Goal: Navigation & Orientation: Understand site structure

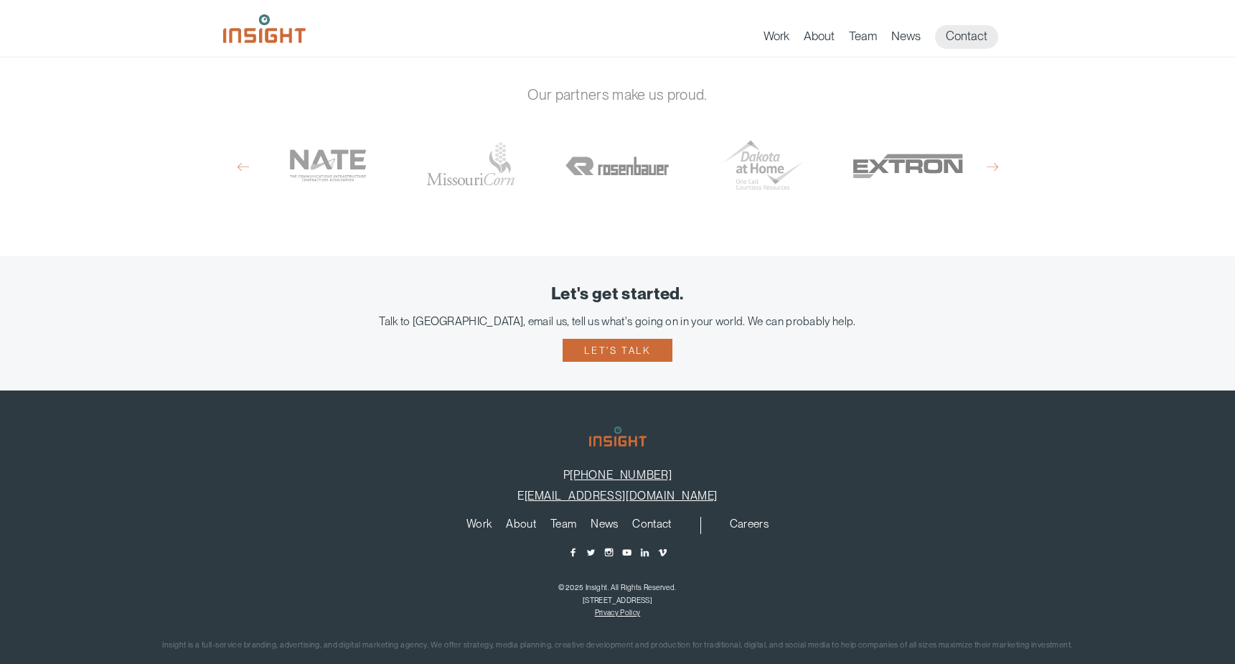
scroll to position [964, 0]
click at [519, 519] on link "About" at bounding box center [521, 527] width 30 height 16
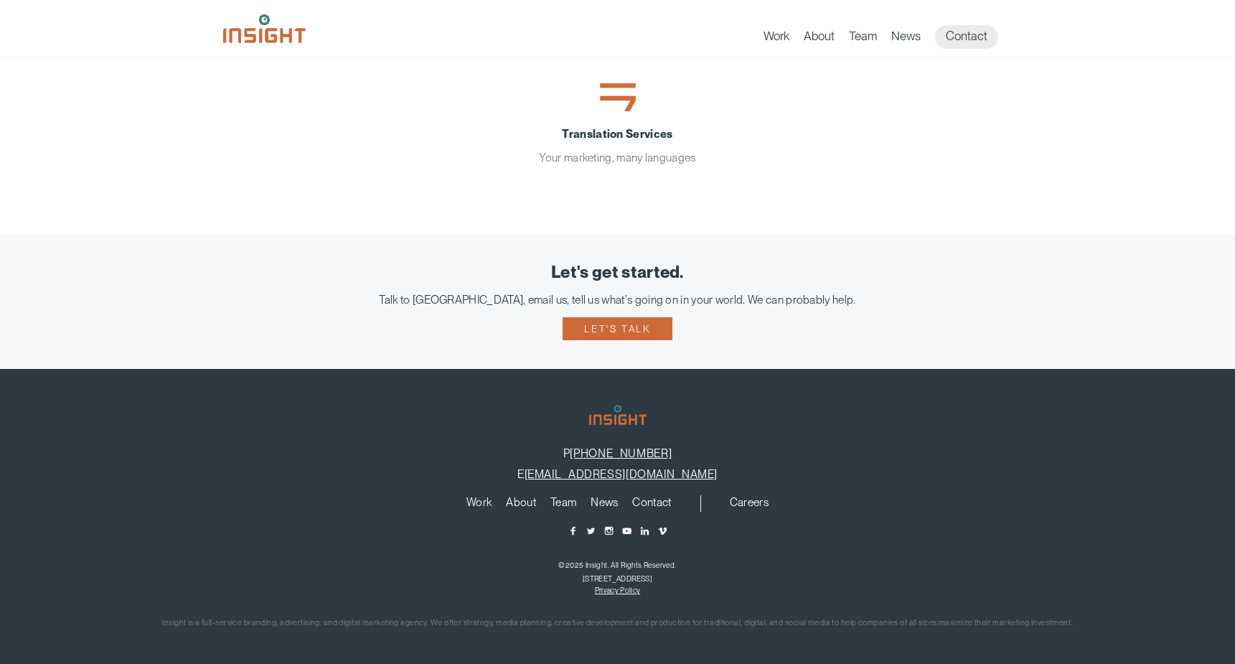
scroll to position [499, 0]
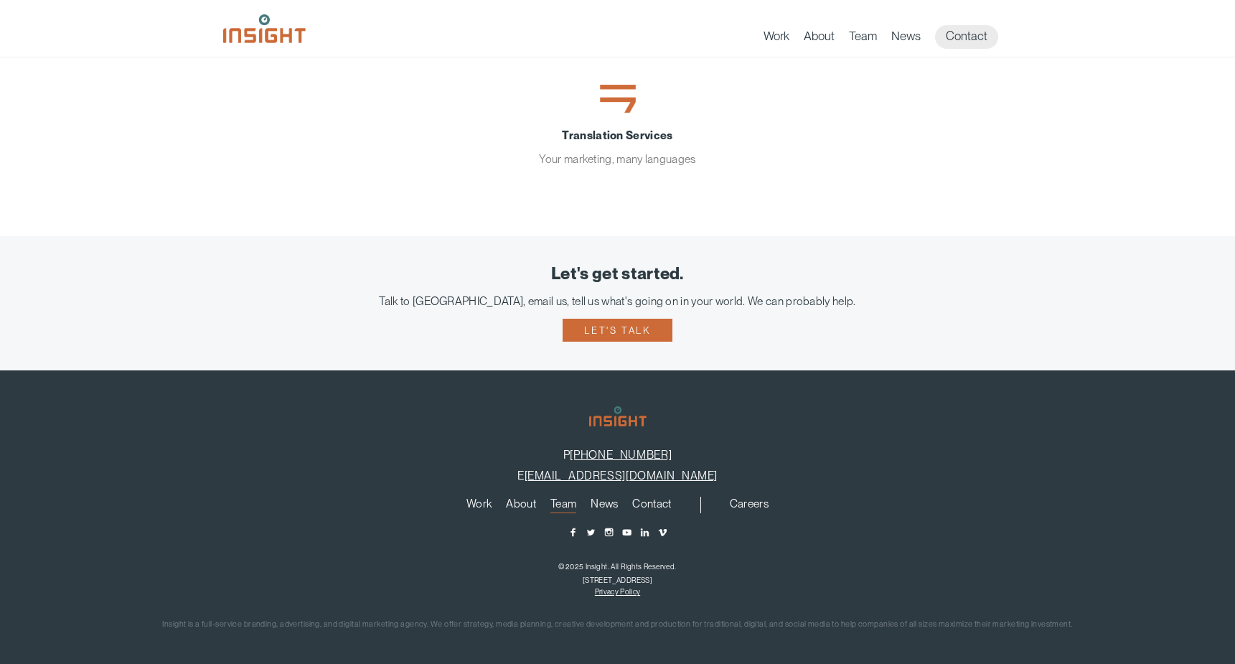
click at [560, 499] on link "Team" at bounding box center [563, 506] width 26 height 16
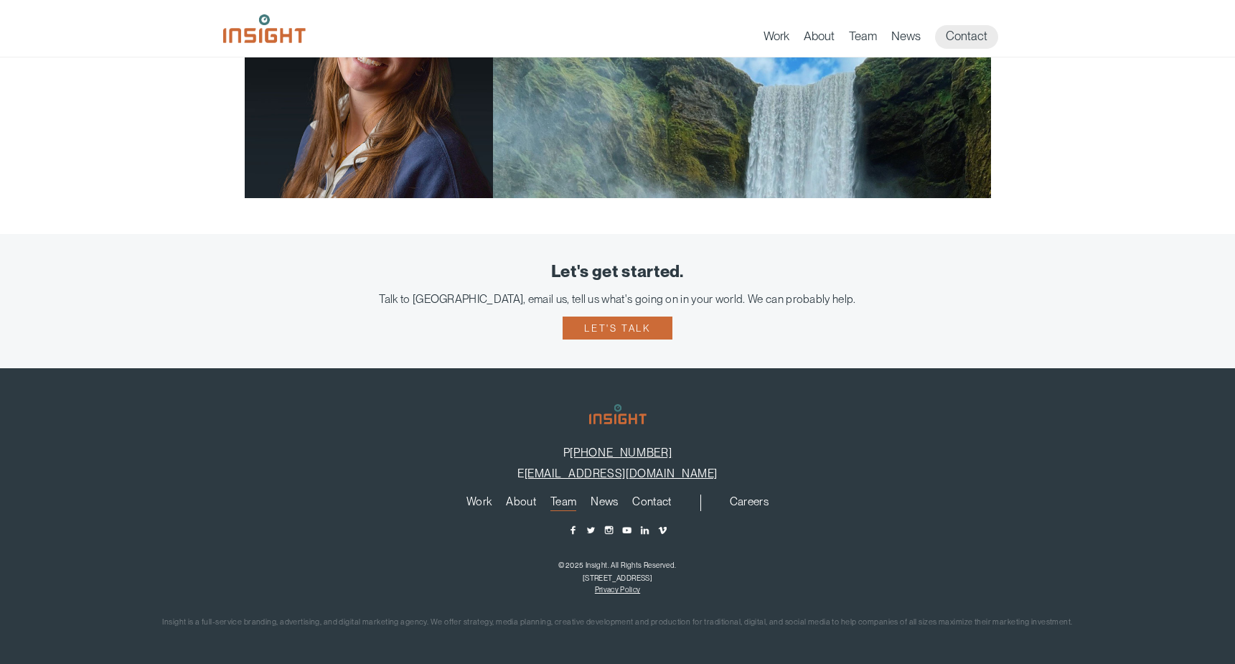
scroll to position [2776, 0]
click at [600, 502] on link "News" at bounding box center [604, 505] width 27 height 16
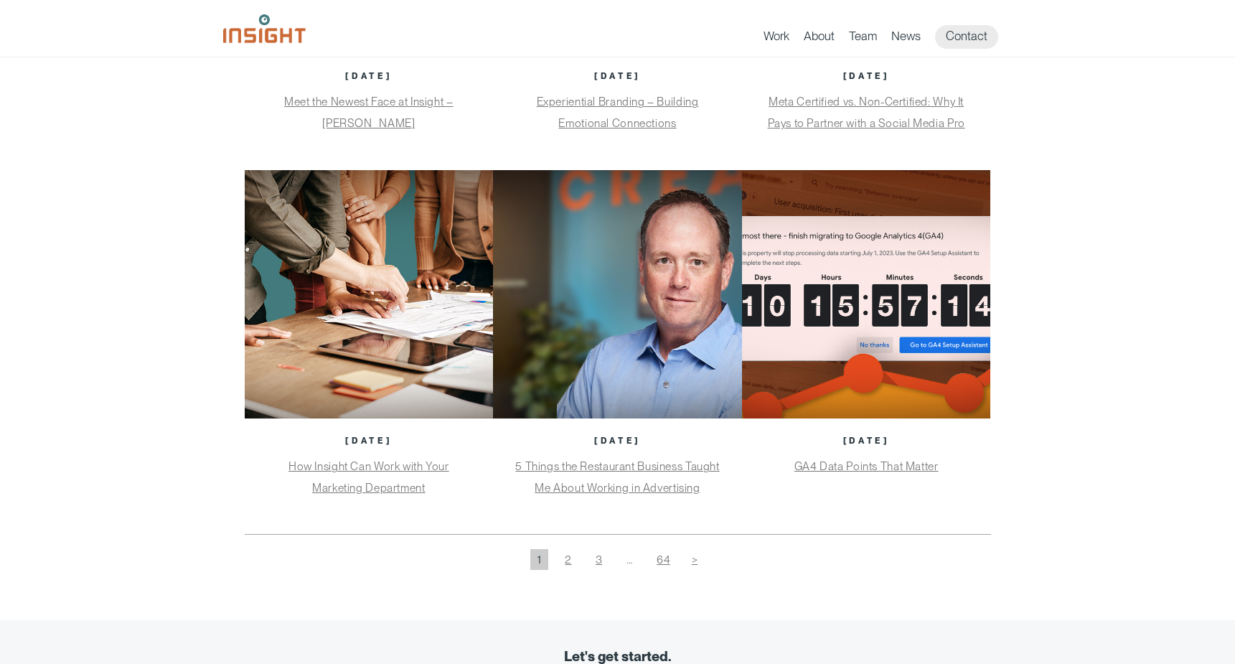
scroll to position [761, 0]
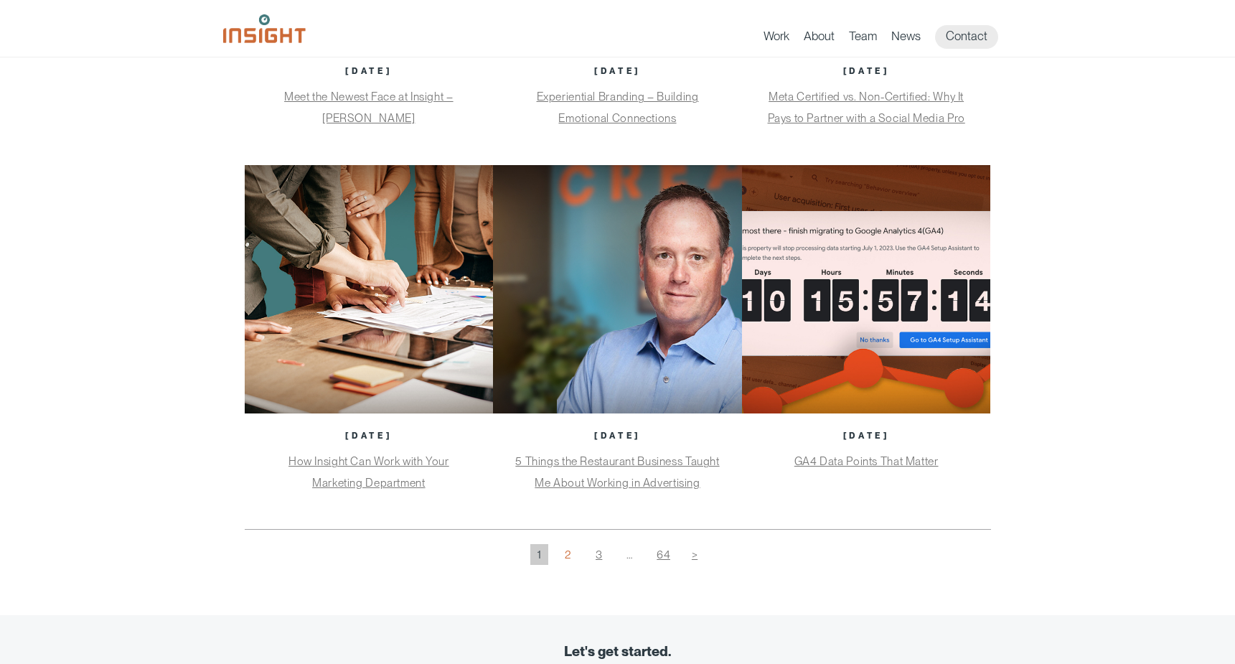
click at [567, 547] on link "2" at bounding box center [568, 554] width 21 height 21
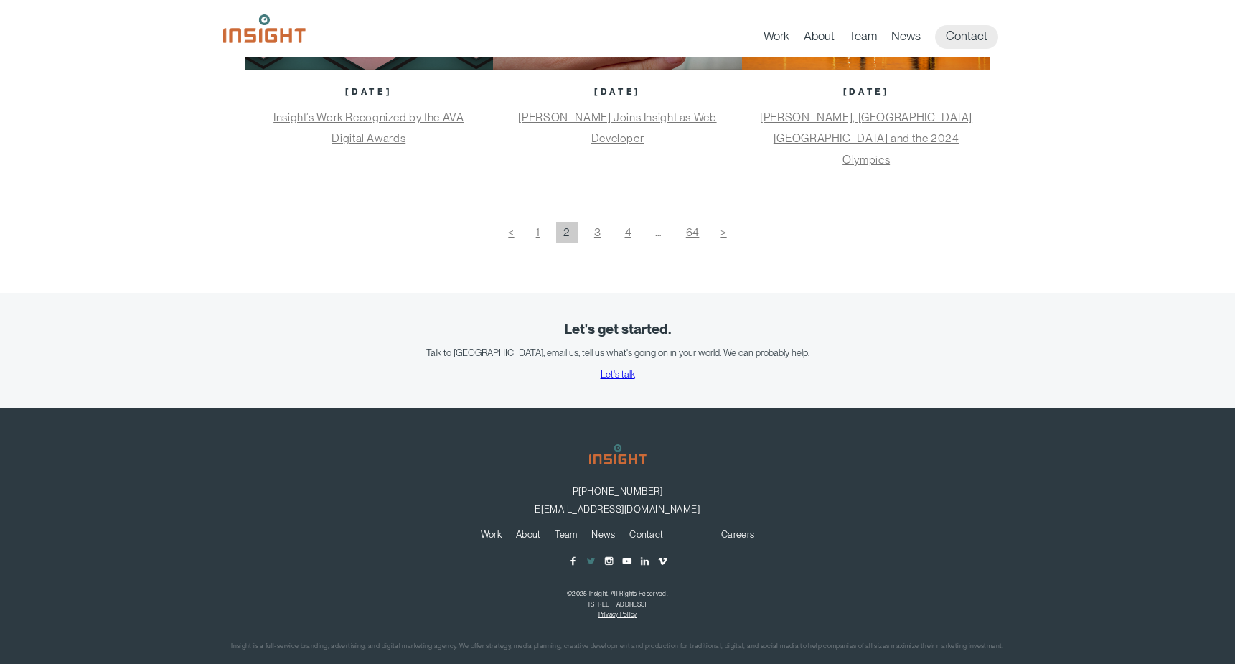
scroll to position [1125, 0]
click at [526, 503] on footer "P 605-275-0011 E info@insightmarketingdesign.com Work About Branding Creative S…" at bounding box center [617, 548] width 1235 height 279
click at [526, 531] on link "About" at bounding box center [528, 538] width 24 height 14
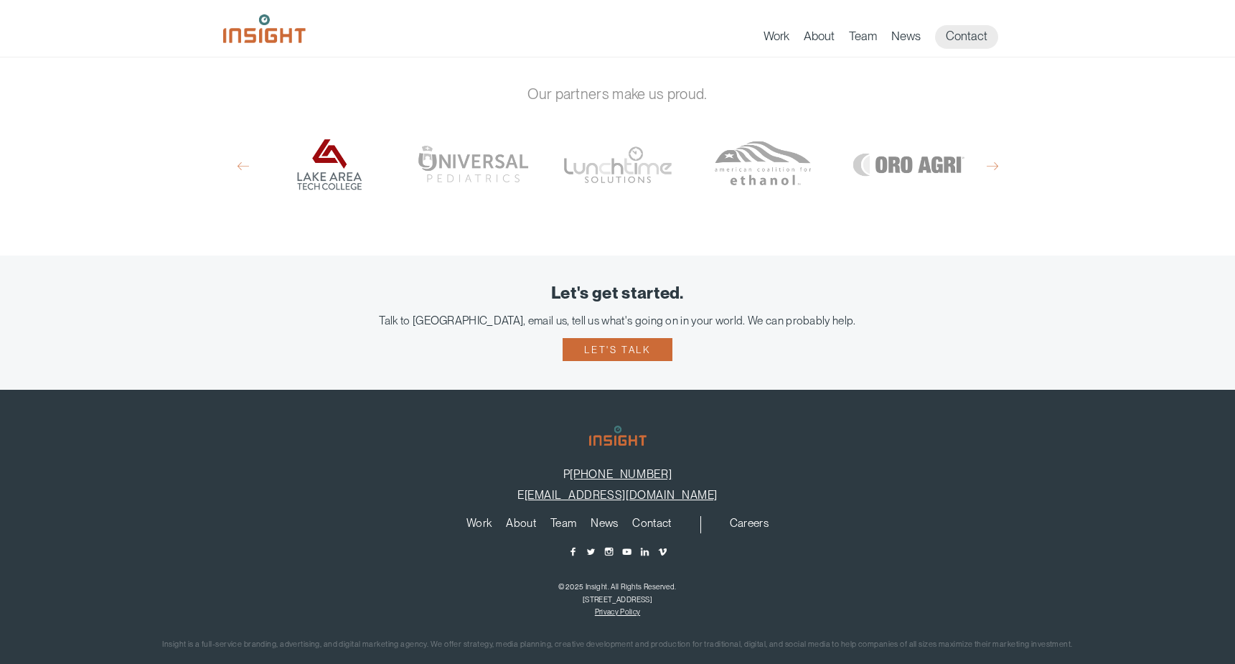
scroll to position [964, 0]
